Goal: Transaction & Acquisition: Obtain resource

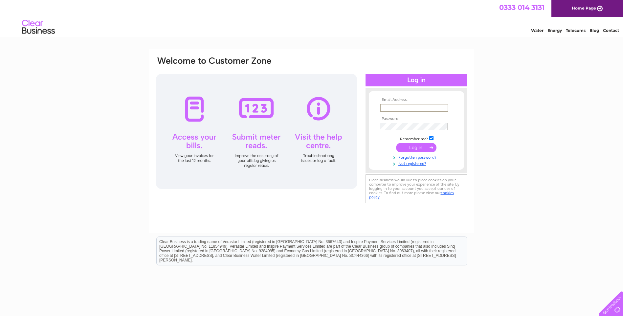
click at [405, 105] on input "text" at bounding box center [414, 108] width 68 height 8
type input "[EMAIL_ADDRESS][DOMAIN_NAME]"
click at [419, 146] on input "submit" at bounding box center [416, 146] width 40 height 9
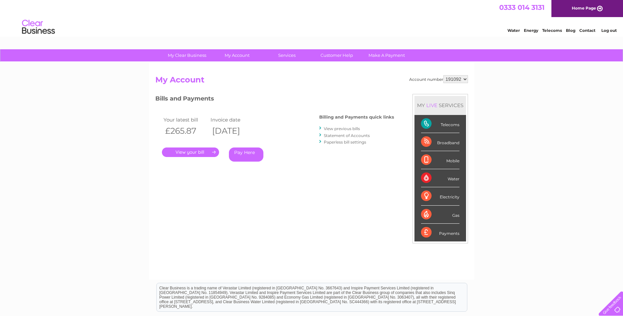
click at [181, 152] on link "." at bounding box center [190, 152] width 57 height 10
click at [190, 151] on link "." at bounding box center [190, 152] width 57 height 10
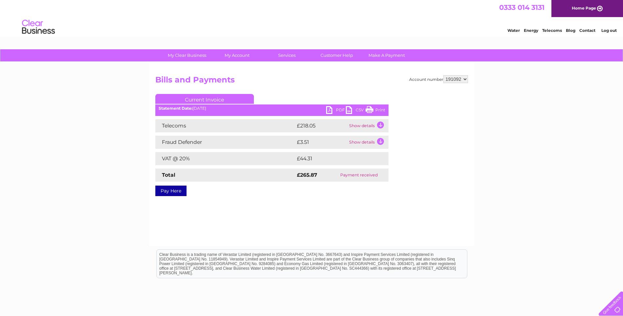
click at [330, 108] on link "PDF" at bounding box center [336, 111] width 20 height 10
